Goal: Navigation & Orientation: Go to known website

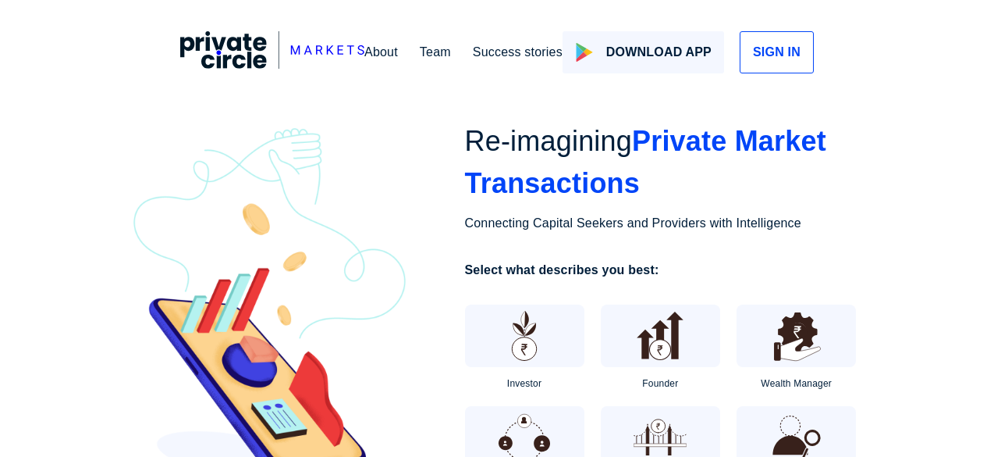
click at [180, 49] on img at bounding box center [272, 49] width 184 height 37
click at [180, 44] on img at bounding box center [272, 49] width 184 height 37
